Goal: Task Accomplishment & Management: Complete application form

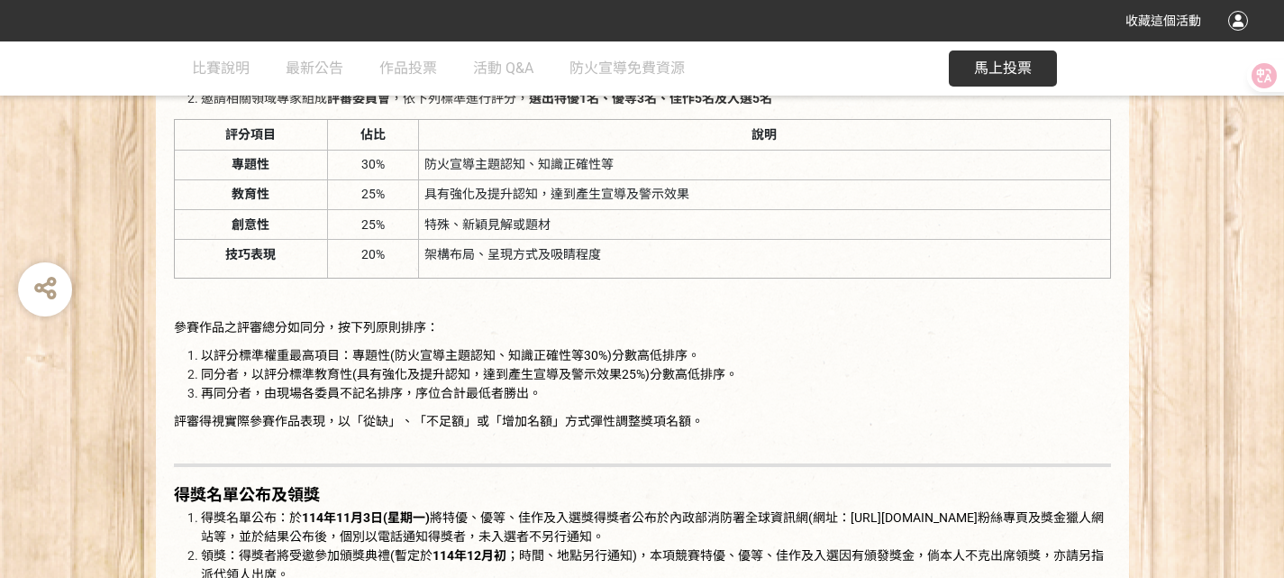
scroll to position [2344, 0]
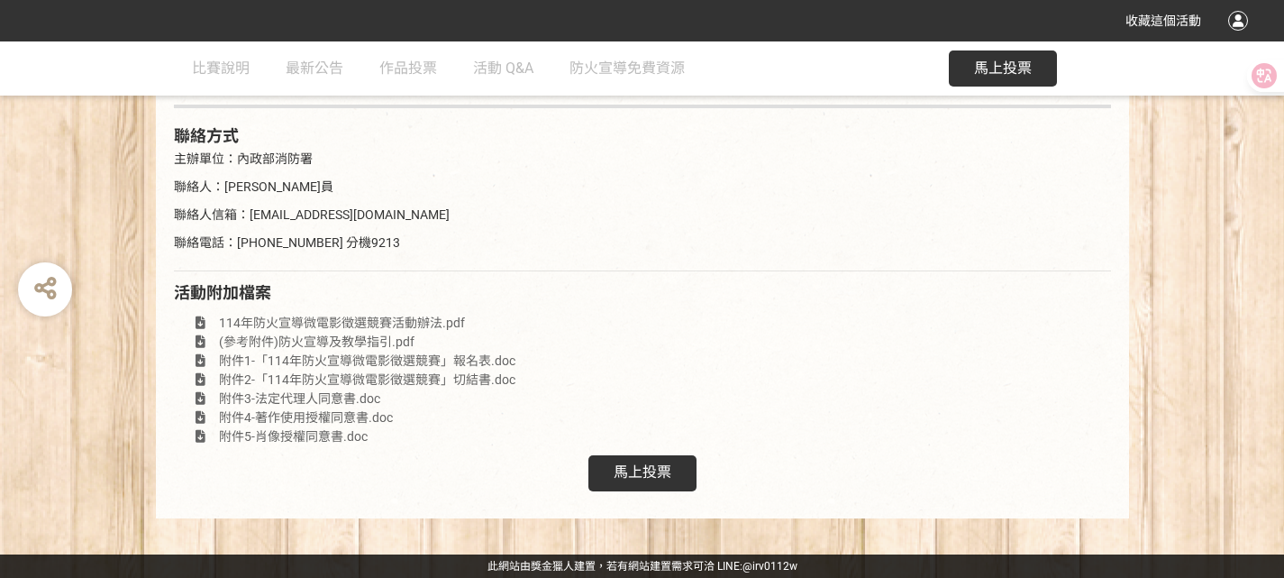
click at [674, 487] on div "馬上投票" at bounding box center [643, 473] width 108 height 36
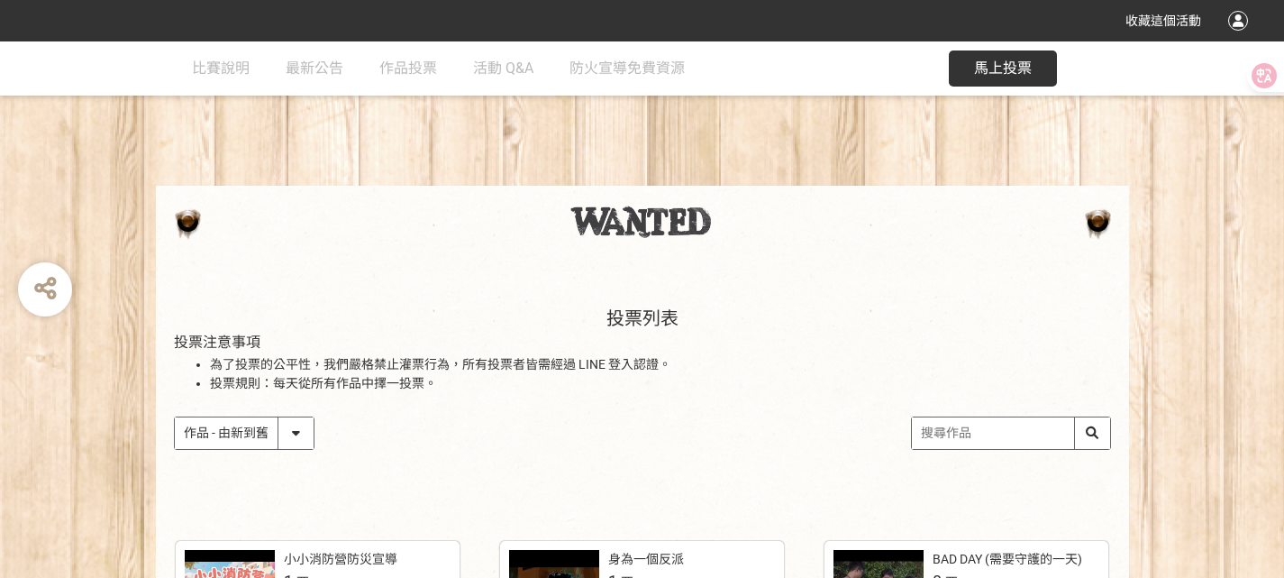
click at [703, 431] on div "作品 - 由新到舊 作品 - 由舊到新 票數 - 由多到少 票數 - 由少到多" at bounding box center [642, 432] width 937 height 33
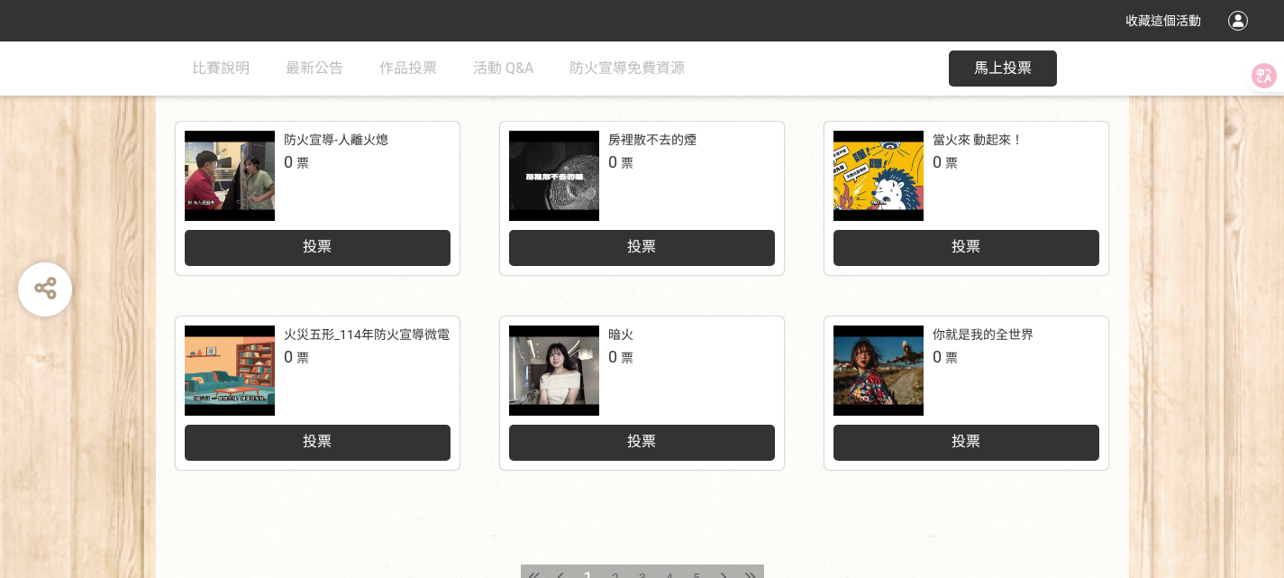
scroll to position [811, 0]
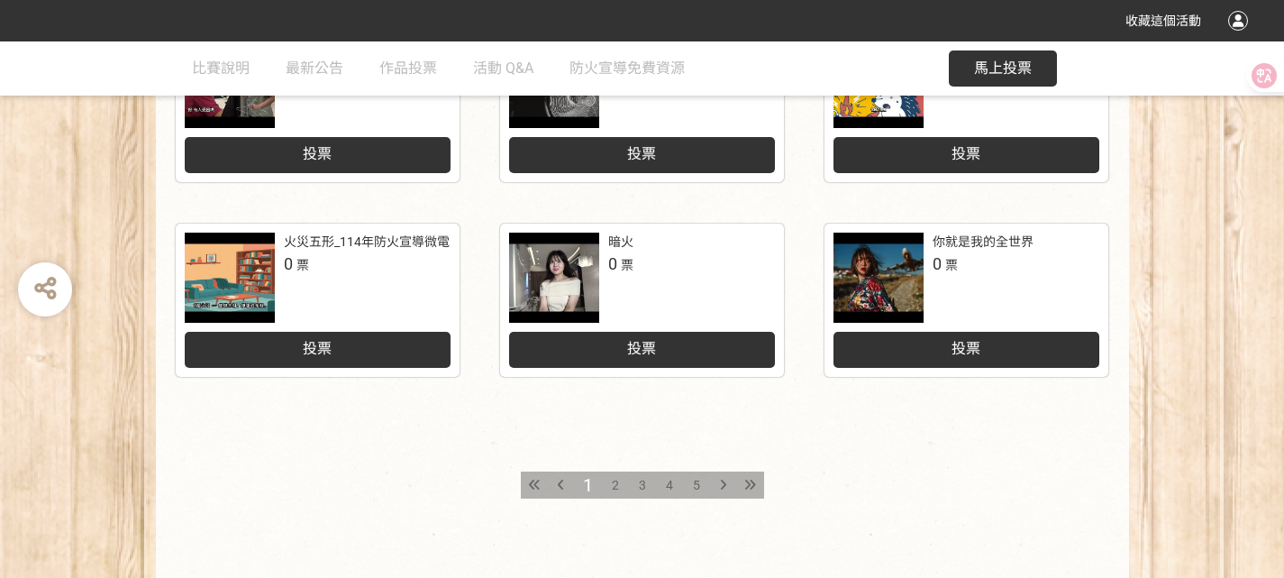
click at [615, 492] on span "2" at bounding box center [615, 485] width 7 height 14
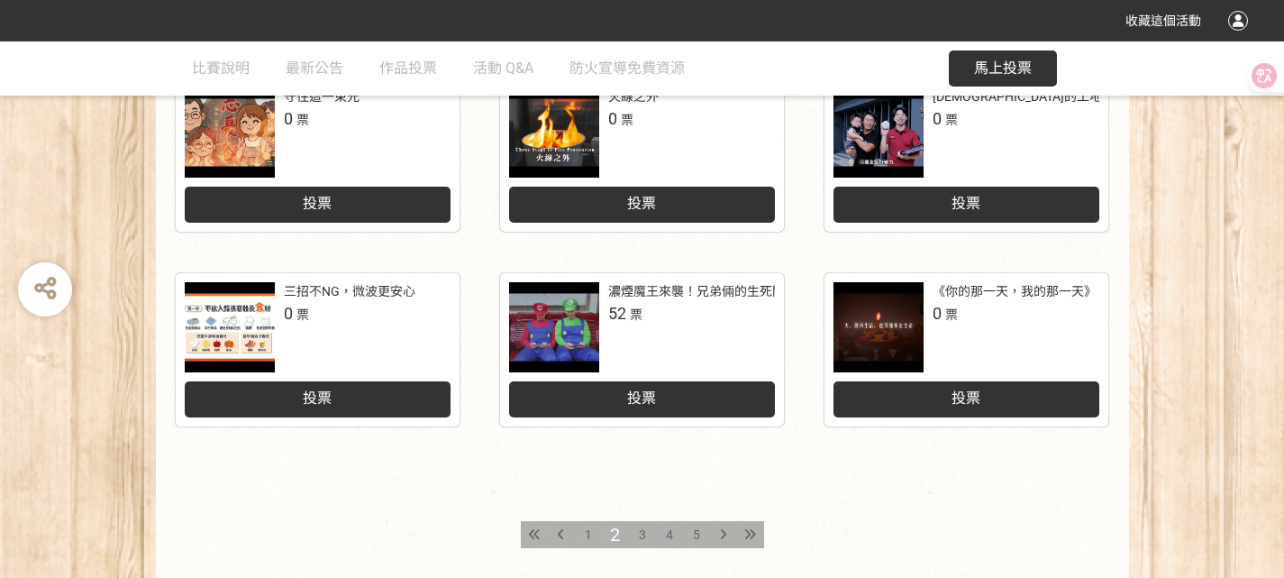
scroll to position [901, 0]
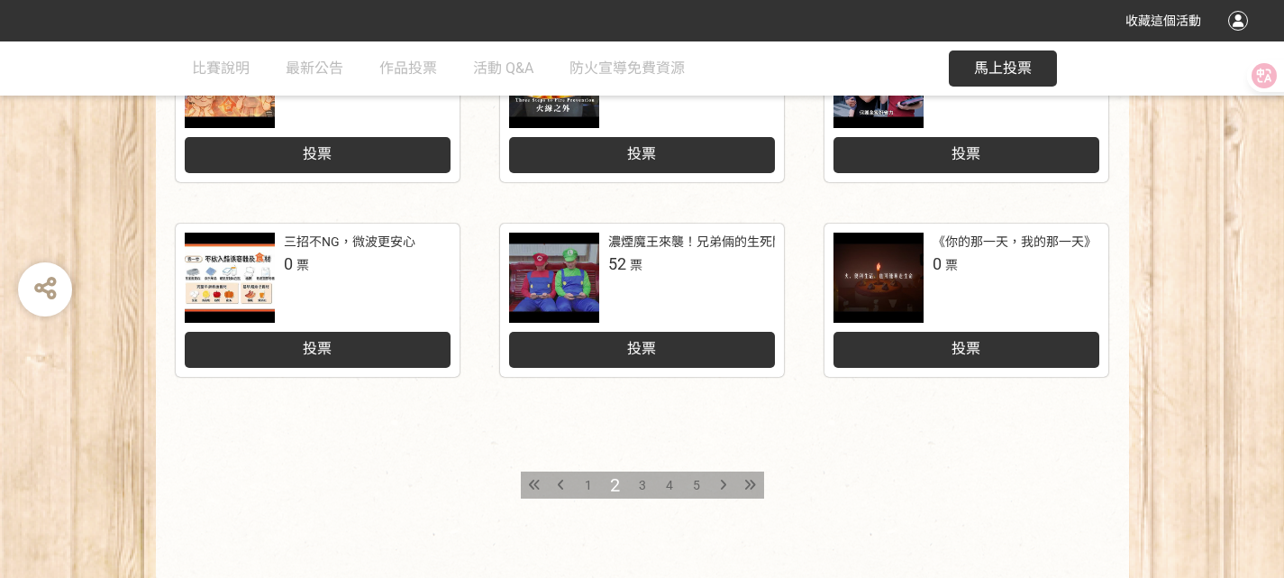
click at [643, 486] on span "3" at bounding box center [642, 485] width 7 height 14
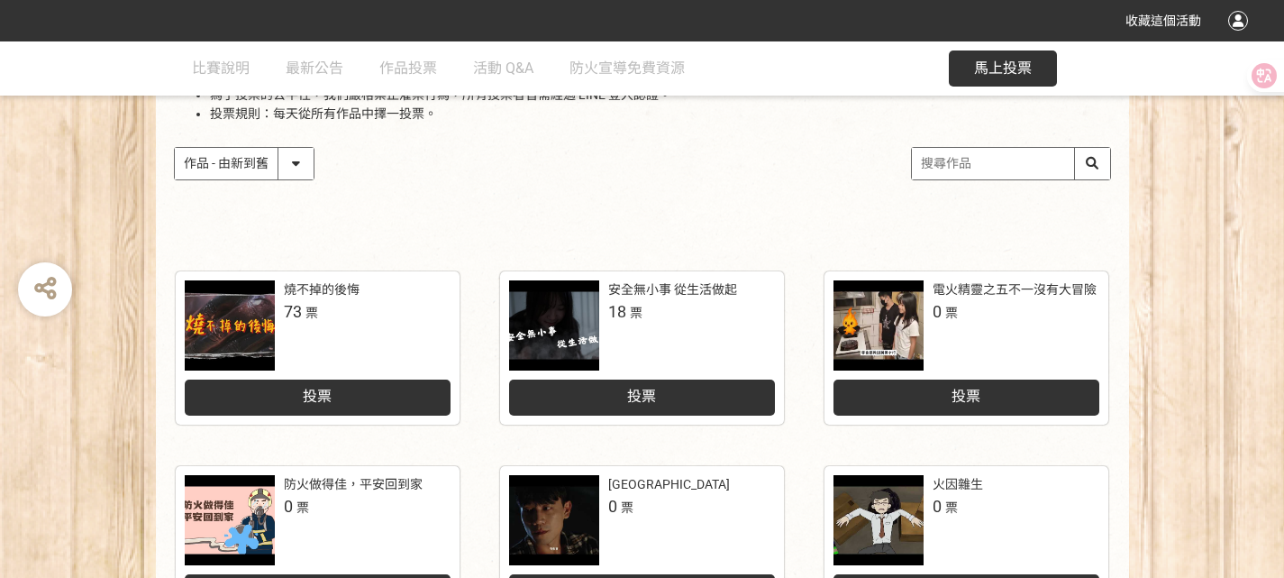
scroll to position [270, 0]
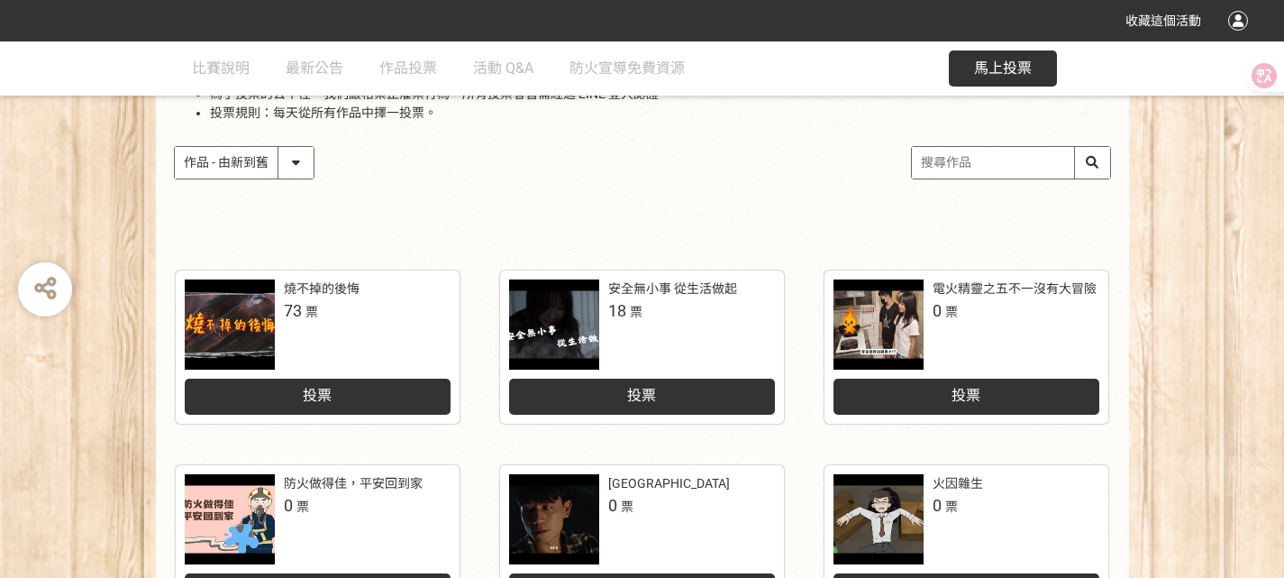
click at [690, 404] on div "投票" at bounding box center [642, 397] width 266 height 36
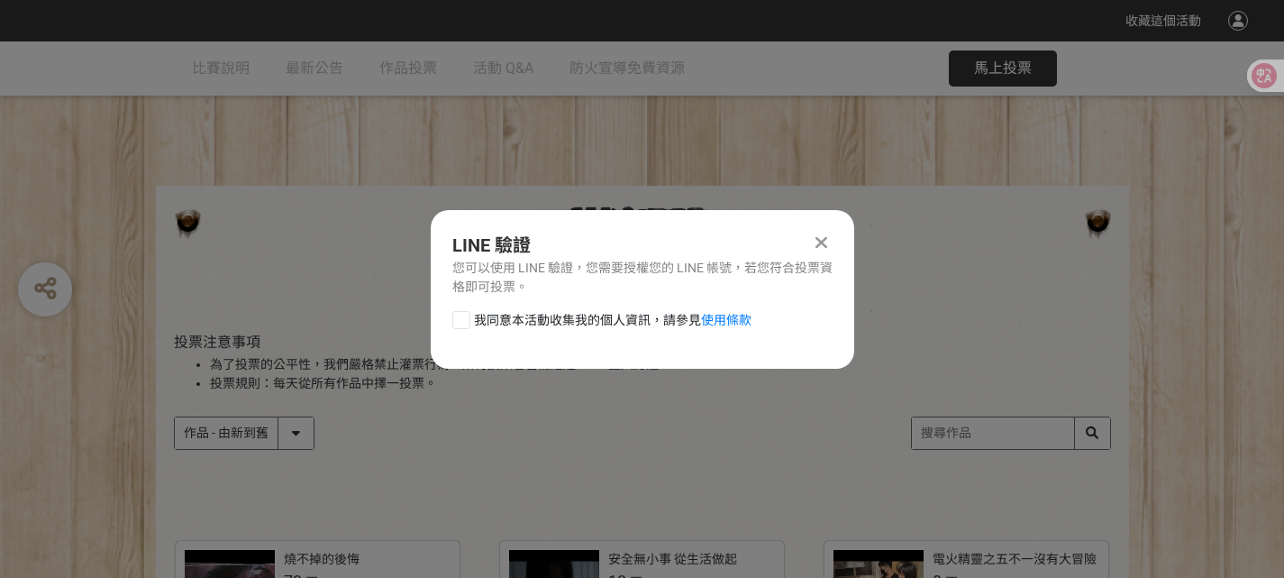
scroll to position [0, 0]
click at [469, 315] on div at bounding box center [461, 320] width 18 height 18
checkbox input "true"
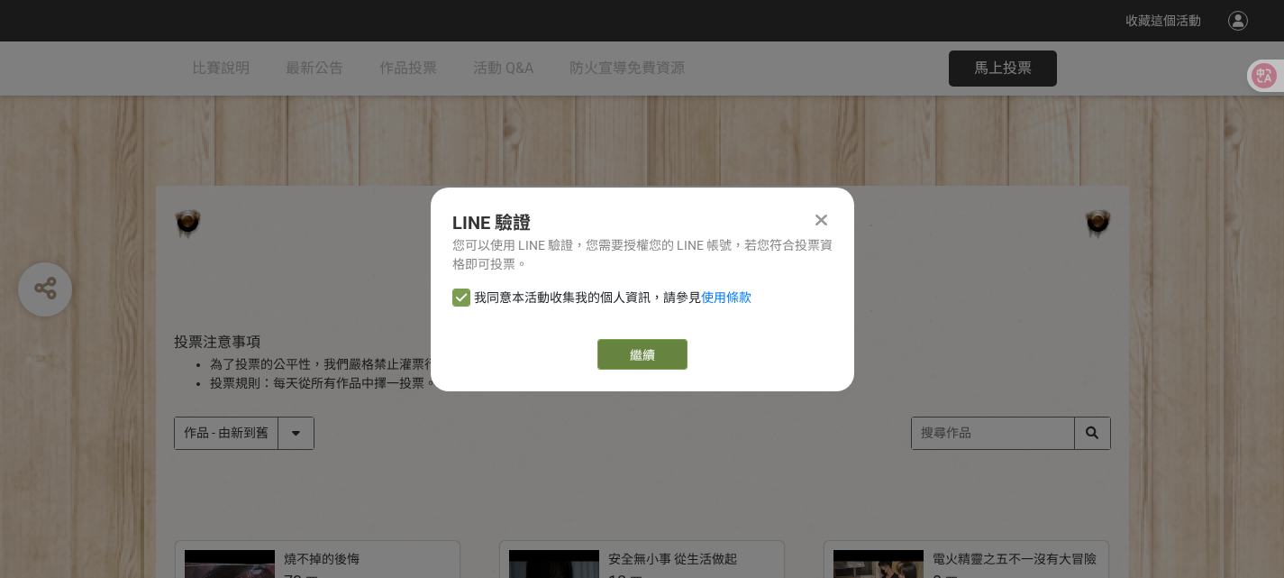
click at [636, 357] on link "繼續" at bounding box center [643, 354] width 90 height 31
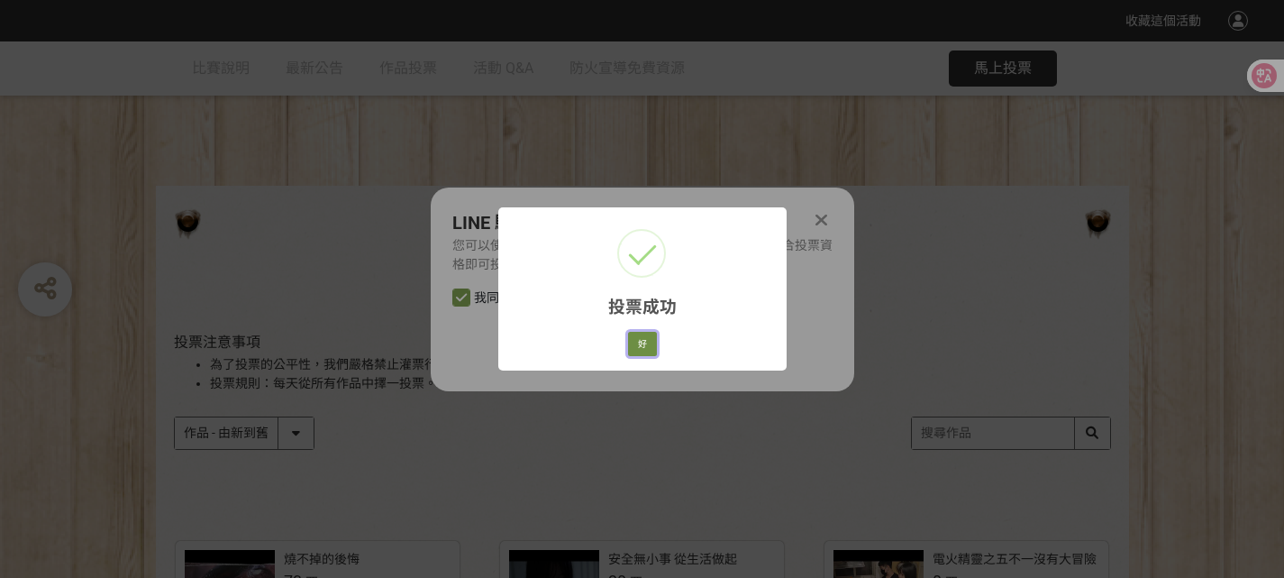
click at [641, 347] on button "好" at bounding box center [642, 344] width 29 height 25
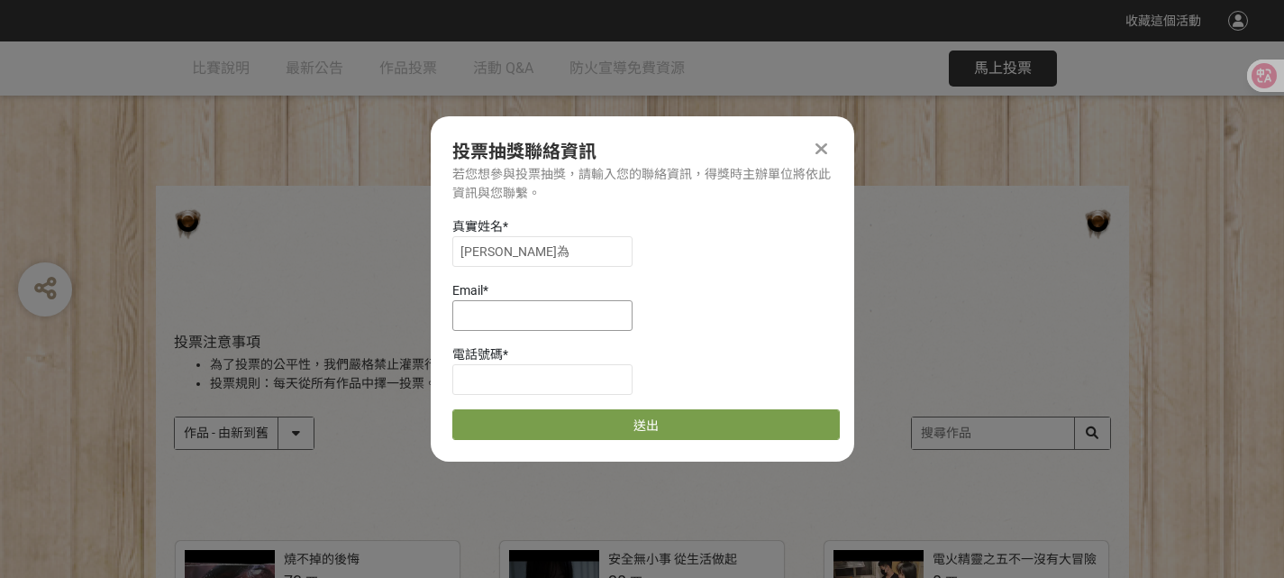
scroll to position [1, 0]
click at [563, 323] on input at bounding box center [542, 314] width 180 height 31
type input "[EMAIL_ADDRESS][DOMAIN_NAME]"
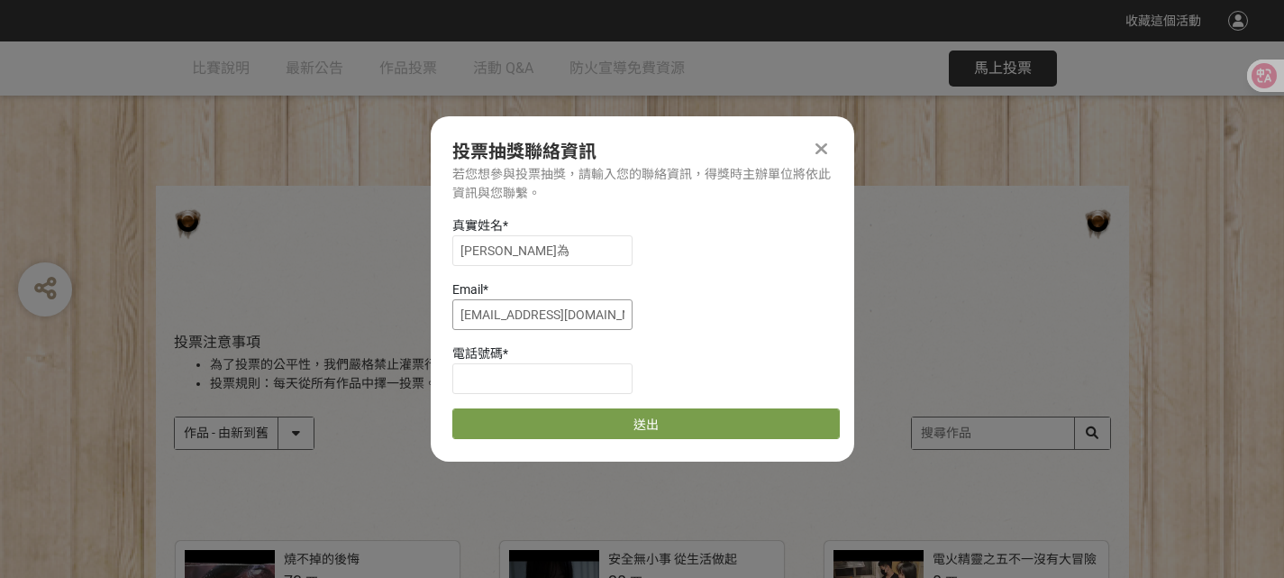
type input "0972757075"
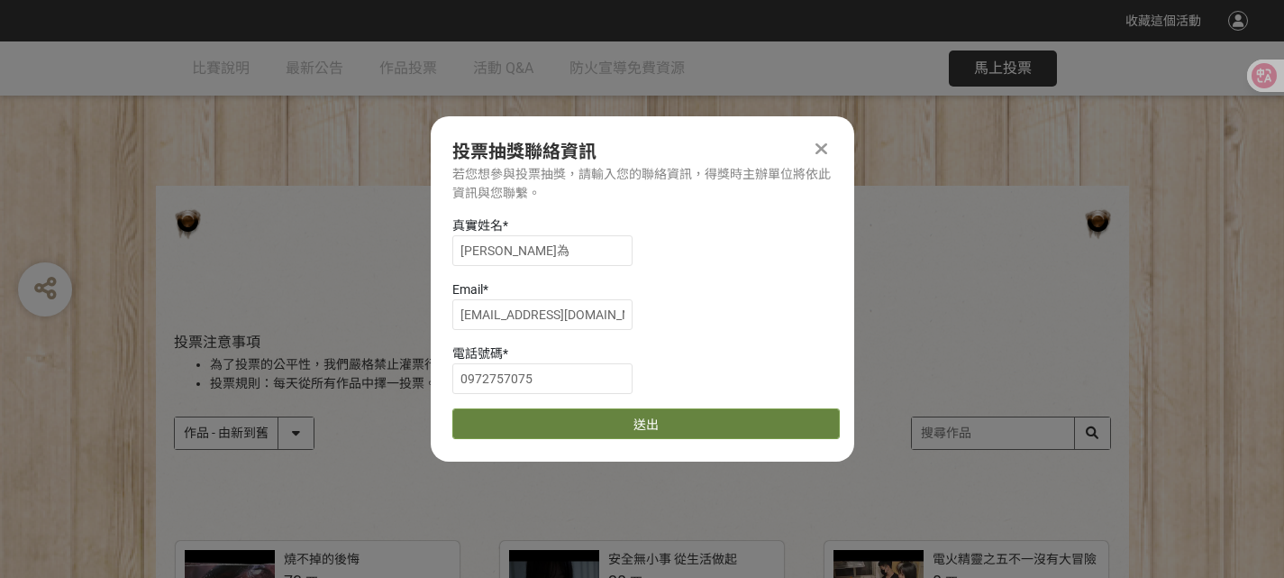
click at [571, 419] on button "送出" at bounding box center [646, 423] width 388 height 31
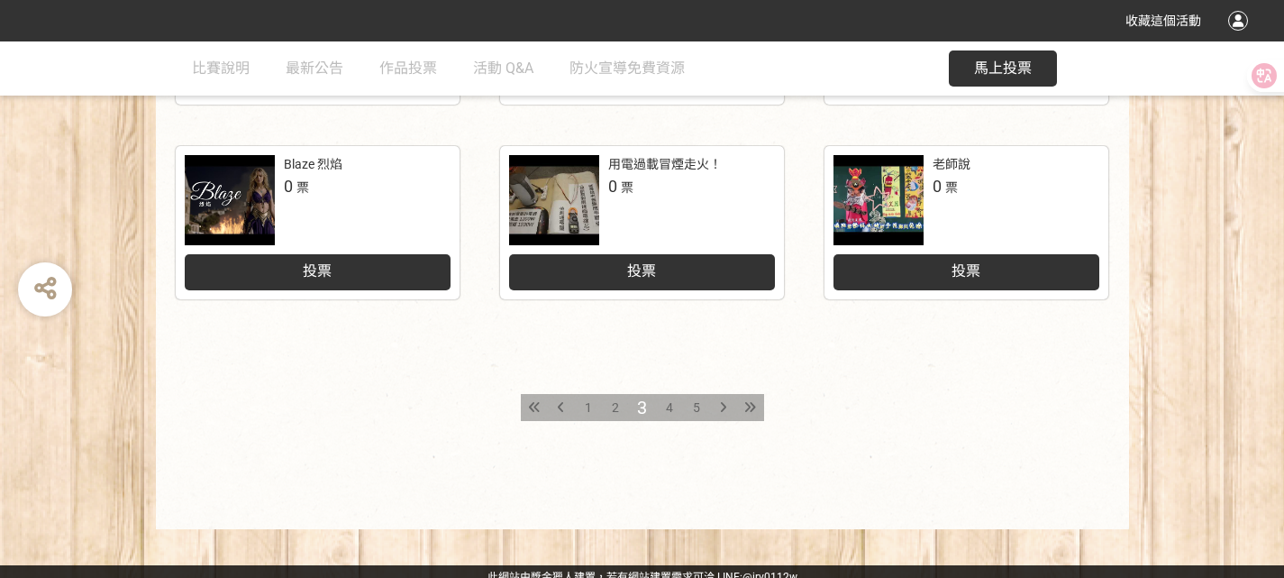
scroll to position [990, 0]
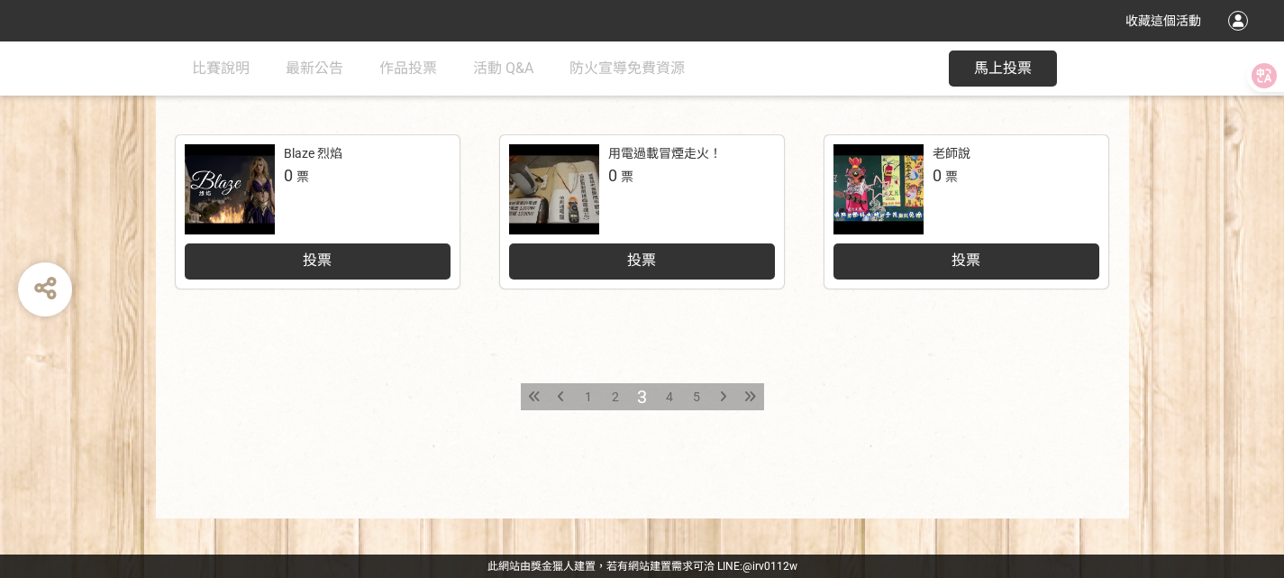
click at [742, 396] on div at bounding box center [750, 396] width 27 height 27
